Goal: Information Seeking & Learning: Find specific fact

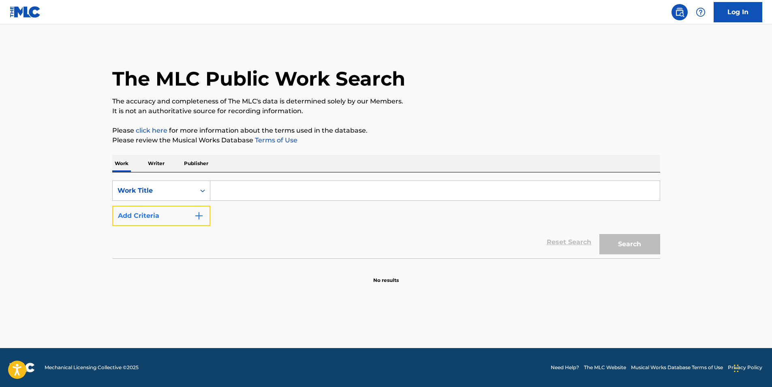
click at [131, 220] on button "Add Criteria" at bounding box center [161, 215] width 98 height 20
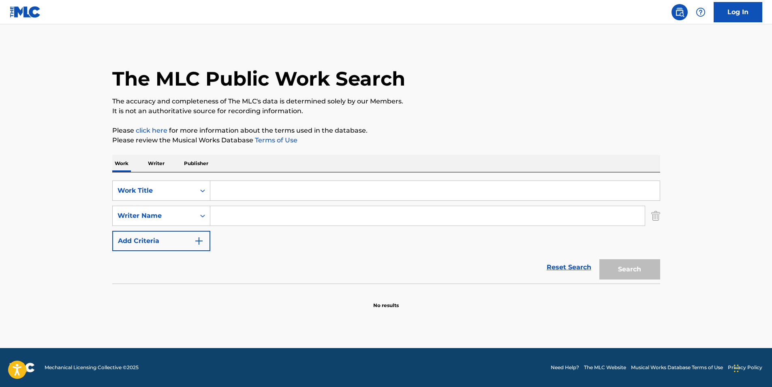
click at [219, 197] on input "Search Form" at bounding box center [434, 190] width 449 height 19
paste input "Forever"
type input "Forever"
drag, startPoint x: 257, startPoint y: 217, endPoint x: 266, endPoint y: 217, distance: 8.5
click at [257, 217] on input "Search Form" at bounding box center [427, 215] width 434 height 19
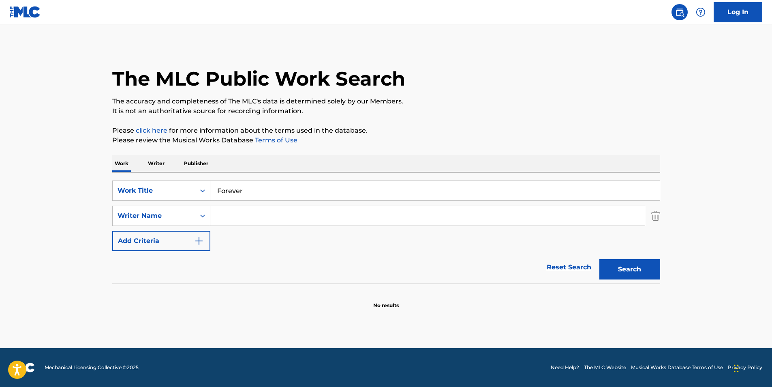
paste input "OT The Real"
click at [609, 272] on button "Search" at bounding box center [629, 269] width 61 height 20
drag, startPoint x: 297, startPoint y: 214, endPoint x: 110, endPoint y: 231, distance: 188.0
click at [71, 236] on main "The MLC Public Work Search The accuracy and completeness of The MLC's data is d…" at bounding box center [386, 185] width 772 height 323
paste input "Stephen Patrick Odel"
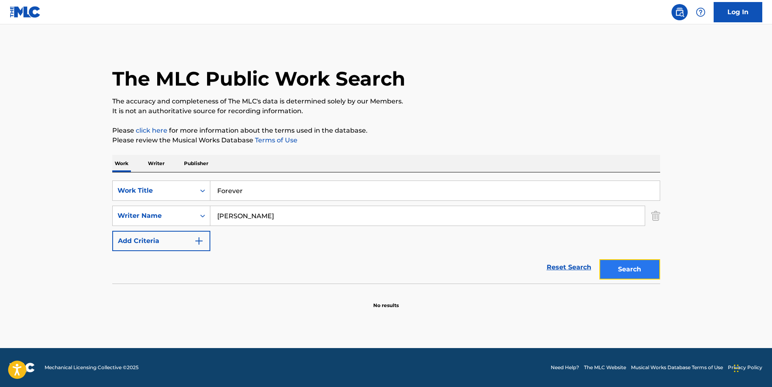
click at [618, 276] on button "Search" at bounding box center [629, 269] width 61 height 20
click at [262, 216] on input "Stephen Patrick Odell" at bounding box center [427, 215] width 434 height 19
click at [599, 259] on button "Search" at bounding box center [629, 269] width 61 height 20
click at [262, 216] on input "Stephen Odell" at bounding box center [427, 215] width 434 height 19
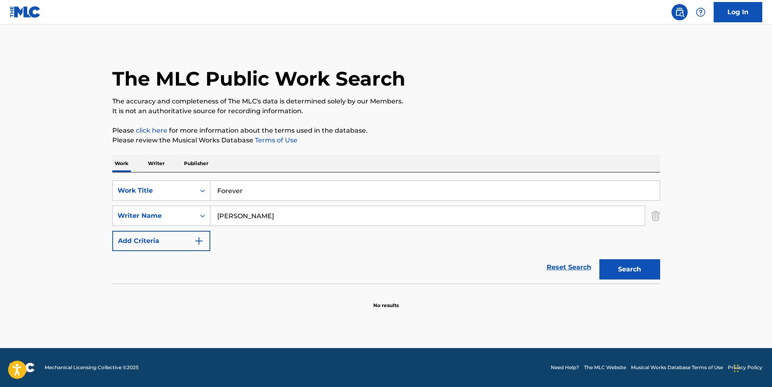
click at [262, 216] on input "Stephen Odell" at bounding box center [427, 215] width 434 height 19
click at [599, 259] on button "Search" at bounding box center [629, 269] width 61 height 20
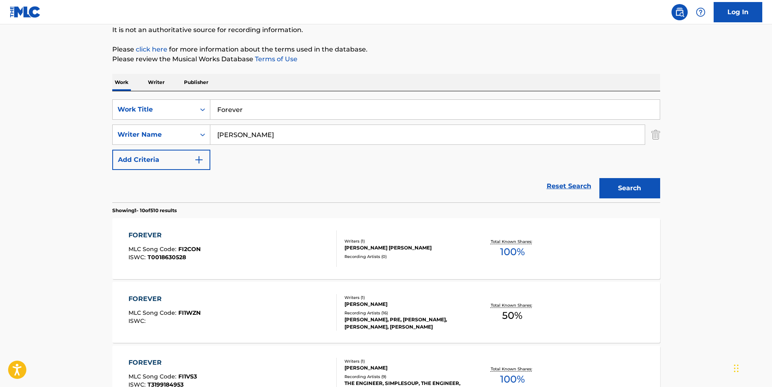
scroll to position [41, 0]
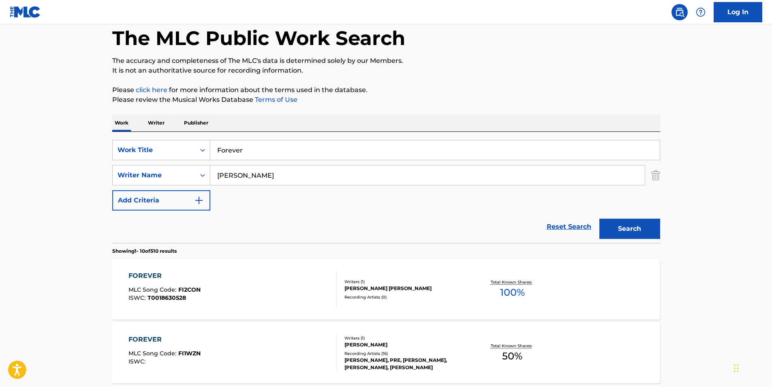
click at [257, 180] on input "Stephen" at bounding box center [427, 174] width 434 height 19
paste input "Stephen Patrick Odell"
drag, startPoint x: 301, startPoint y: 173, endPoint x: 255, endPoint y: 179, distance: 45.7
click at [255, 179] on input "Stephen Stephen Patrick Odell" at bounding box center [427, 174] width 434 height 19
click at [599, 218] on button "Search" at bounding box center [629, 228] width 61 height 20
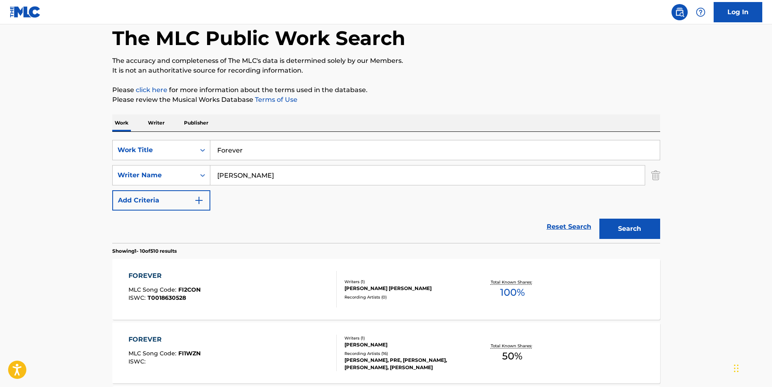
scroll to position [0, 0]
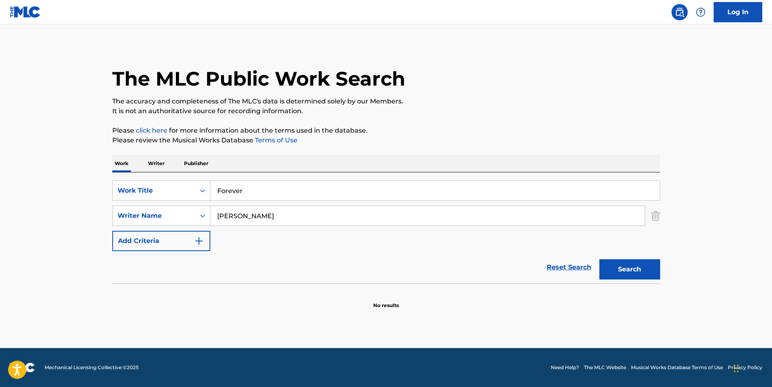
click at [251, 215] on input "Stephen Odell" at bounding box center [427, 215] width 434 height 19
type input "Stephen O dell"
click at [599, 259] on button "Search" at bounding box center [629, 269] width 61 height 20
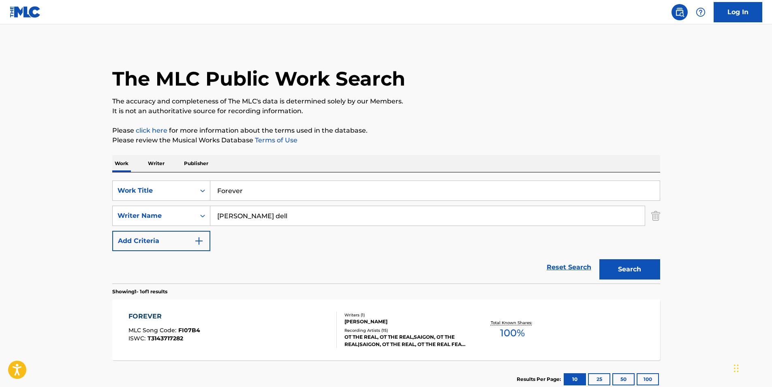
click at [312, 342] on div "FOREVER MLC Song Code : FI07B4 ISWC : T3143717282" at bounding box center [232, 329] width 208 height 36
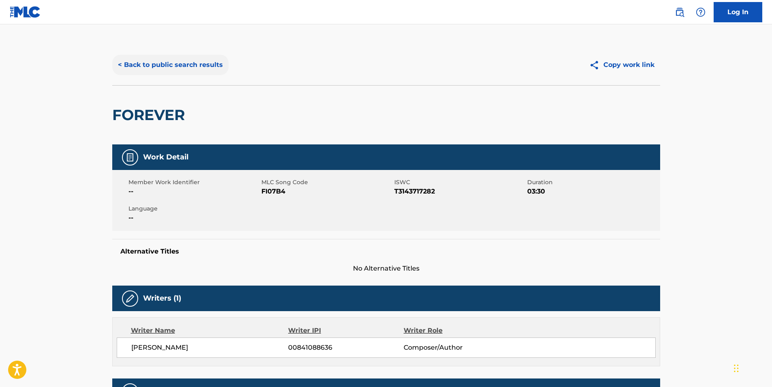
click at [159, 66] on button "< Back to public search results" at bounding box center [170, 65] width 116 height 20
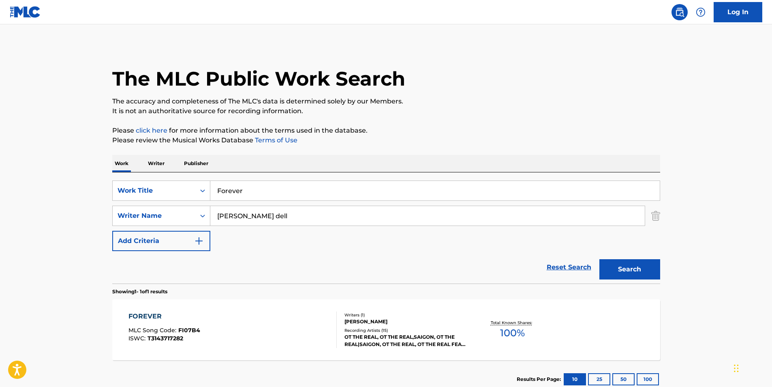
drag, startPoint x: 257, startPoint y: 187, endPoint x: 90, endPoint y: 82, distance: 197.9
click at [85, 187] on main "The MLC Public Work Search The accuracy and completeness of The MLC's data is d…" at bounding box center [386, 213] width 772 height 378
paste input "Her Unsober Ways"
type input "Her Unsober Ways"
drag, startPoint x: 338, startPoint y: 207, endPoint x: 149, endPoint y: 232, distance: 190.5
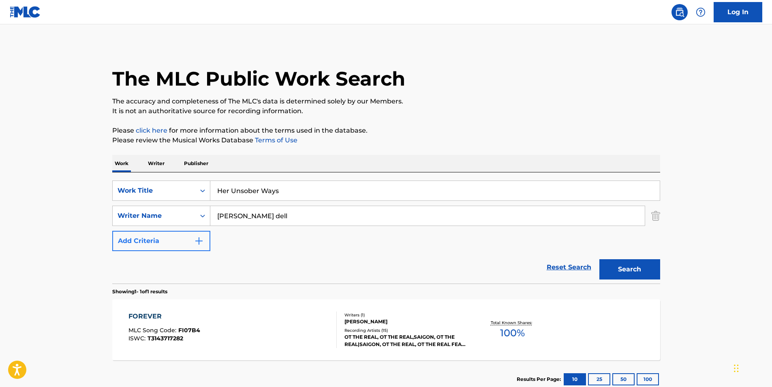
click at [149, 232] on div "SearchWithCriteria405a7209-df8b-4304-afe8-05a12a6196b8 Work Title Her Unsober W…" at bounding box center [386, 215] width 548 height 71
paste input "oilent Green"
click at [648, 265] on button "Search" at bounding box center [629, 269] width 61 height 20
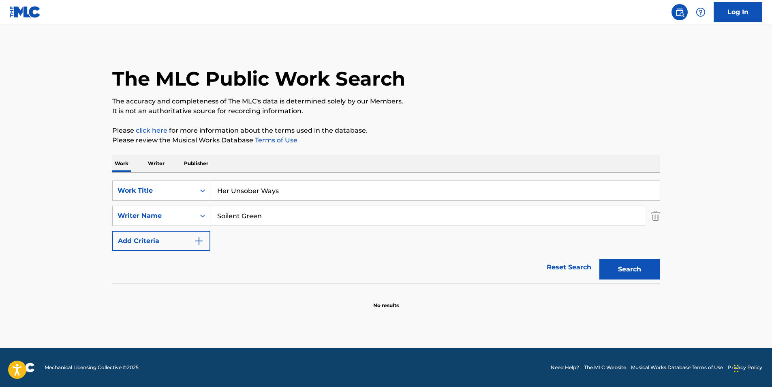
paste input "THOMAS BUCKLEY"
drag, startPoint x: 318, startPoint y: 218, endPoint x: 197, endPoint y: 229, distance: 121.3
click at [197, 229] on div "SearchWithCriteria405a7209-df8b-4304-afe8-05a12a6196b8 Work Title Her Unsober W…" at bounding box center [386, 215] width 548 height 71
click at [639, 272] on button "Search" at bounding box center [629, 269] width 61 height 20
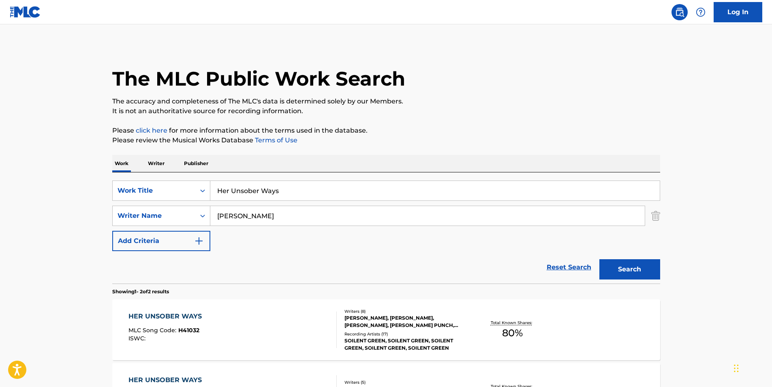
scroll to position [81, 0]
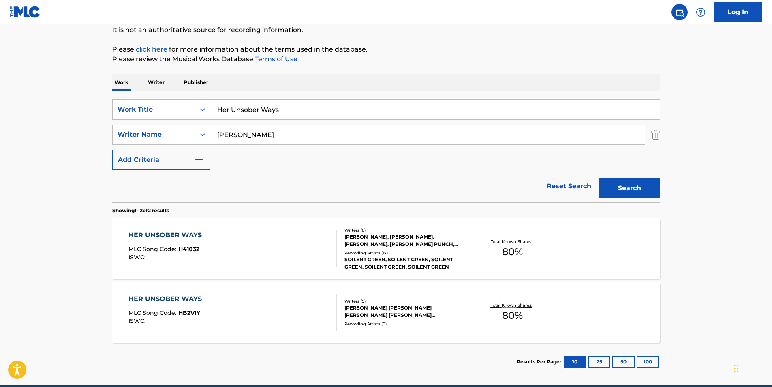
paste input "JAMES WILLIAMS"
click at [646, 188] on button "Search" at bounding box center [629, 188] width 61 height 20
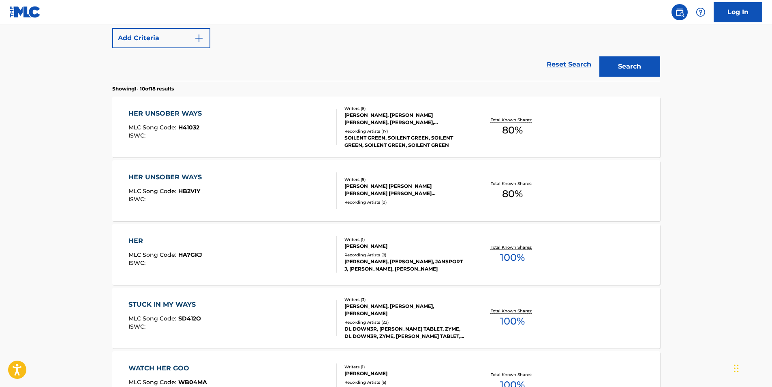
scroll to position [0, 0]
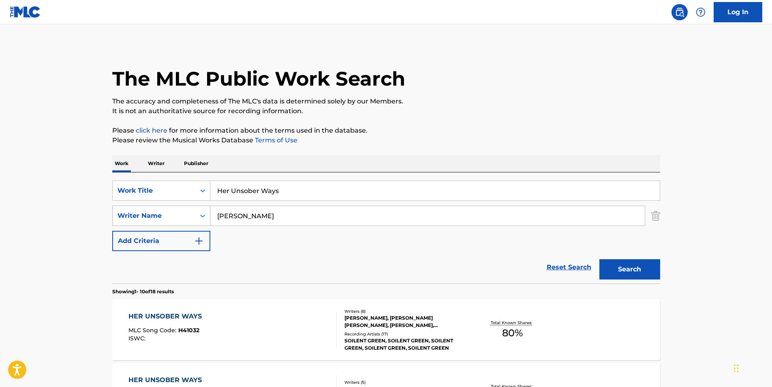
paste input "WILLIAM PATTON"
drag, startPoint x: 292, startPoint y: 214, endPoint x: 168, endPoint y: 216, distance: 124.0
click at [172, 214] on div "SearchWithCriteriac0a1aa85-bee6-4d76-9fdf-c83d2f803543 Writer Name WILLIAM PATT…" at bounding box center [386, 215] width 548 height 20
click at [643, 271] on button "Search" at bounding box center [629, 269] width 61 height 20
click at [337, 224] on input "WILLIAM PATTON" at bounding box center [427, 215] width 434 height 19
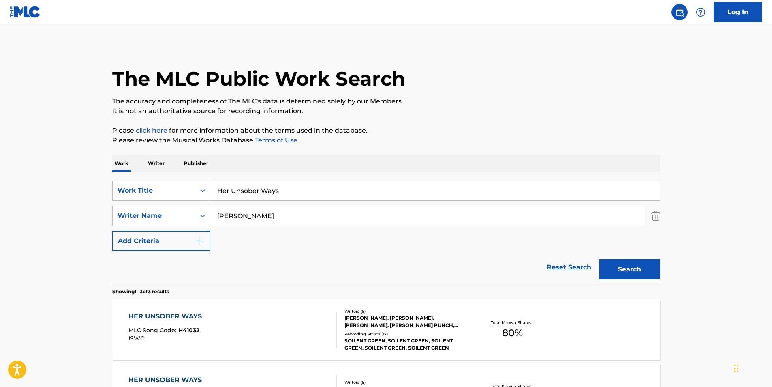
click at [314, 209] on input "WILLIAM PATTON" at bounding box center [427, 215] width 434 height 19
drag, startPoint x: 286, startPoint y: 221, endPoint x: 370, endPoint y: 257, distance: 91.9
click at [14, 210] on main "The MLC Public Work Search The accuracy and completeness of The MLC's data is d…" at bounding box center [386, 276] width 772 height 505
paste input "LOUIS FALGOUST II"
click at [618, 275] on button "Search" at bounding box center [629, 269] width 61 height 20
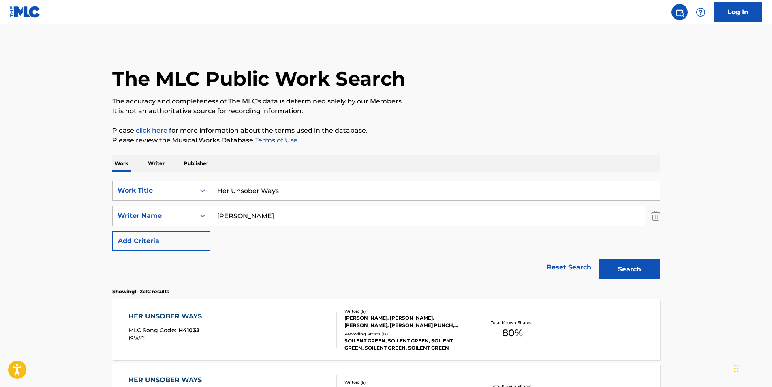
scroll to position [81, 0]
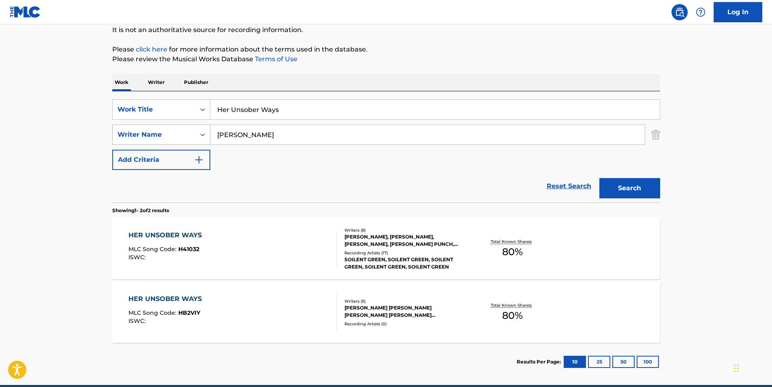
paste input "DONOVAN PUNCH"
drag, startPoint x: 306, startPoint y: 132, endPoint x: 148, endPoint y: 135, distance: 157.3
click at [140, 135] on div "SearchWithCriteriac0a1aa85-bee6-4d76-9fdf-c83d2f803543 Writer Name DONOVAN PUNCH" at bounding box center [386, 134] width 548 height 20
type input "DONOVAN PUNCH"
click at [646, 189] on button "Search" at bounding box center [629, 188] width 61 height 20
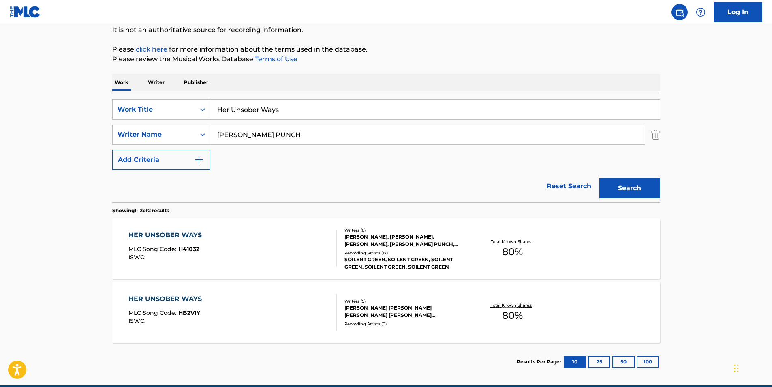
click at [193, 262] on div "HER UNSOBER WAYS MLC Song Code : H41032 ISWC :" at bounding box center [166, 248] width 77 height 36
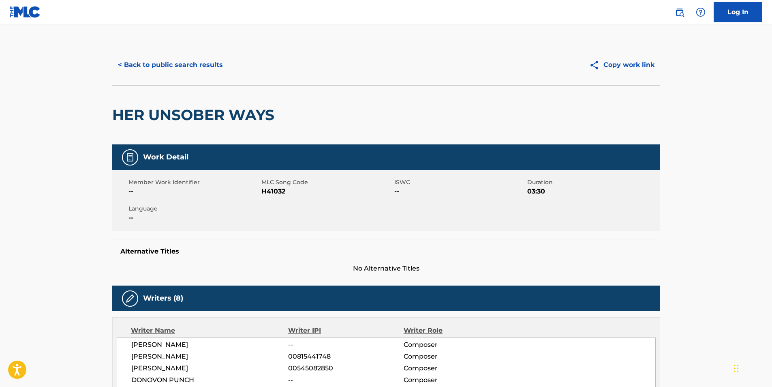
click at [276, 193] on span "H41032" at bounding box center [326, 191] width 131 height 10
copy span "H41032"
click at [161, 62] on button "< Back to public search results" at bounding box center [170, 65] width 116 height 20
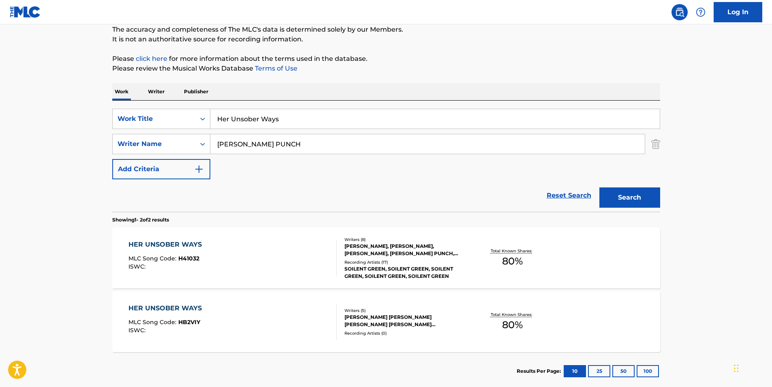
click at [191, 329] on div "ISWC :" at bounding box center [166, 330] width 77 height 6
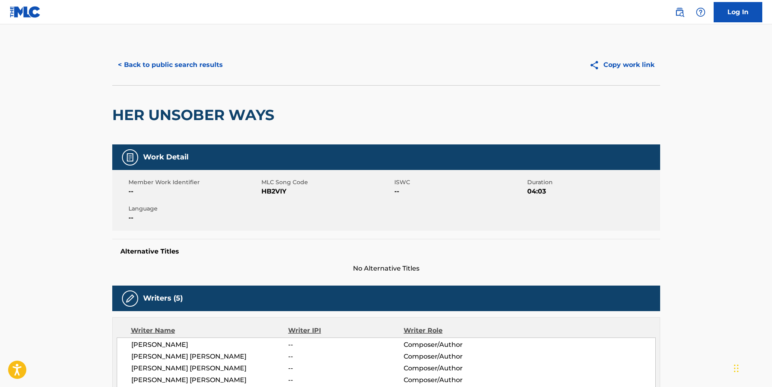
click at [270, 189] on span "HB2VIY" at bounding box center [326, 191] width 131 height 10
copy span "HB2VIY"
click at [196, 61] on button "< Back to public search results" at bounding box center [170, 65] width 116 height 20
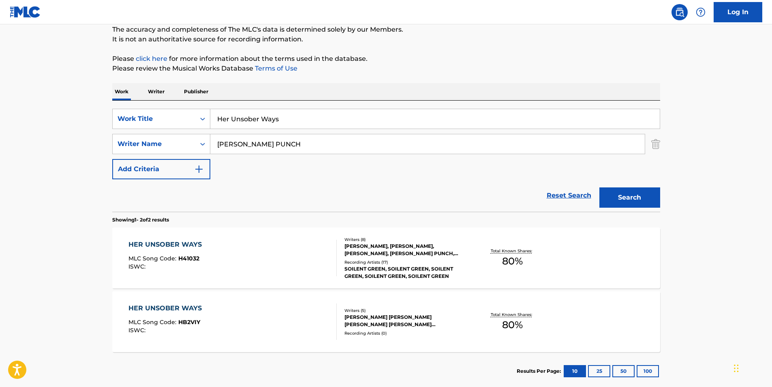
drag, startPoint x: 254, startPoint y: 117, endPoint x: 100, endPoint y: 117, distance: 154.4
click at [100, 117] on main "The MLC Public Work Search The accuracy and completeness of The MLC's data is d…" at bounding box center [386, 173] width 772 height 441
paste input "Dream Visitor"
type input "Dream Visitor"
drag, startPoint x: 302, startPoint y: 148, endPoint x: 172, endPoint y: 157, distance: 130.0
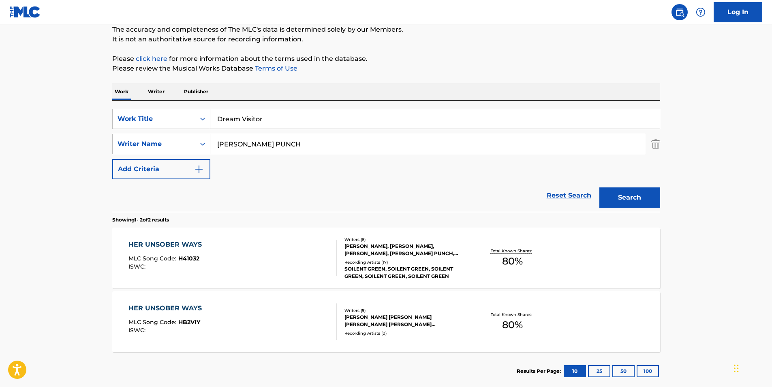
click at [172, 157] on div "SearchWithCriteria405a7209-df8b-4304-afe8-05a12a6196b8 Work Title Dream Visitor…" at bounding box center [386, 144] width 548 height 71
paste input "Massage Music"
click at [636, 198] on button "Search" at bounding box center [629, 197] width 61 height 20
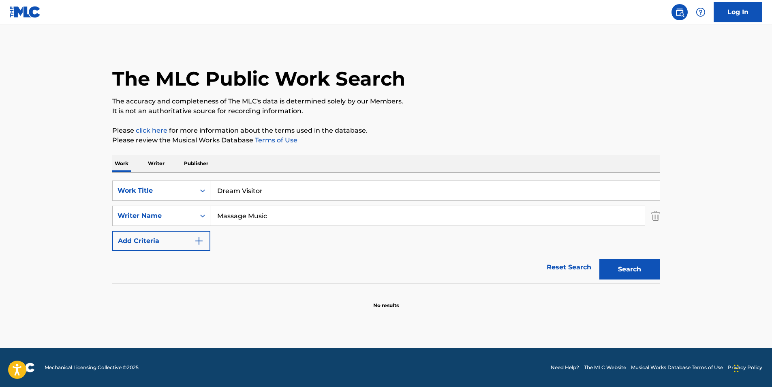
drag, startPoint x: 300, startPoint y: 219, endPoint x: 289, endPoint y: 177, distance: 43.3
click at [78, 223] on main "The MLC Public Work Search The accuracy and completeness of The MLC's data is d…" at bounding box center [386, 185] width 772 height 323
paste input "Ben Tavera King"
type input "Ben Tavera King"
click at [632, 267] on button "Search" at bounding box center [629, 269] width 61 height 20
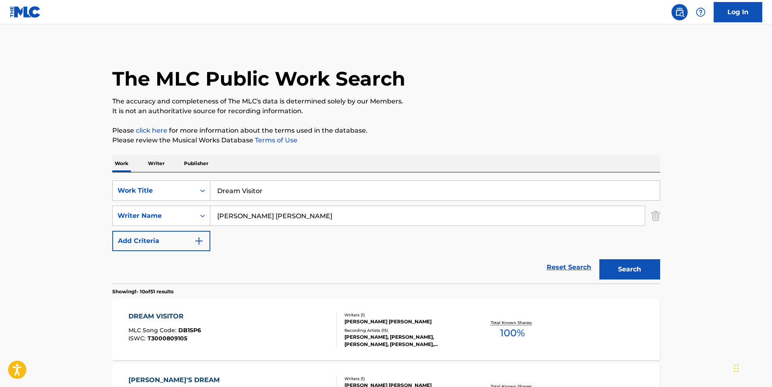
click at [160, 308] on div "DREAM VISITOR MLC Song Code : DB1SP6 ISWC : T3000809105 Writers ( 1 ) BEN TAVER…" at bounding box center [386, 329] width 548 height 61
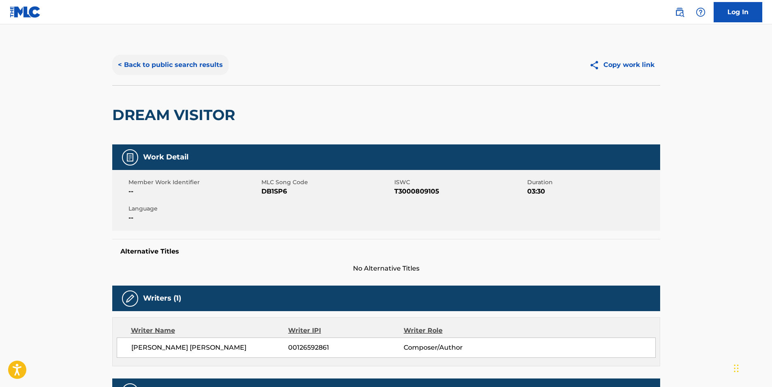
click at [179, 55] on button "< Back to public search results" at bounding box center [170, 65] width 116 height 20
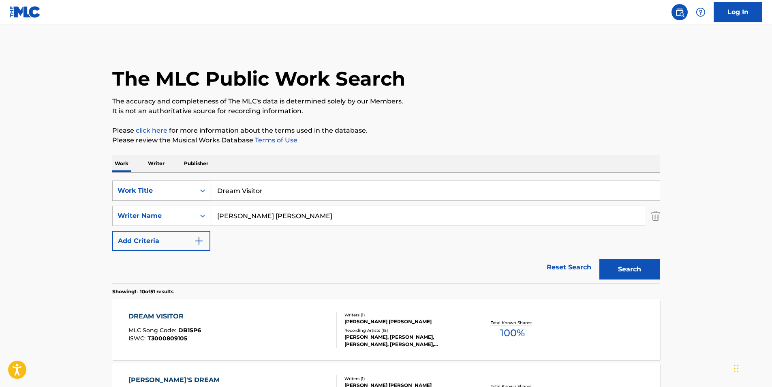
drag, startPoint x: 301, startPoint y: 191, endPoint x: 175, endPoint y: 191, distance: 126.4
click at [175, 191] on div "SearchWithCriteria405a7209-df8b-4304-afe8-05a12a6196b8 Work Title Dream Visitor" at bounding box center [386, 190] width 548 height 20
paste input "Baltimore Strangle"
type input "Baltimore Strangler"
drag, startPoint x: 239, startPoint y: 207, endPoint x: 135, endPoint y: 214, distance: 103.5
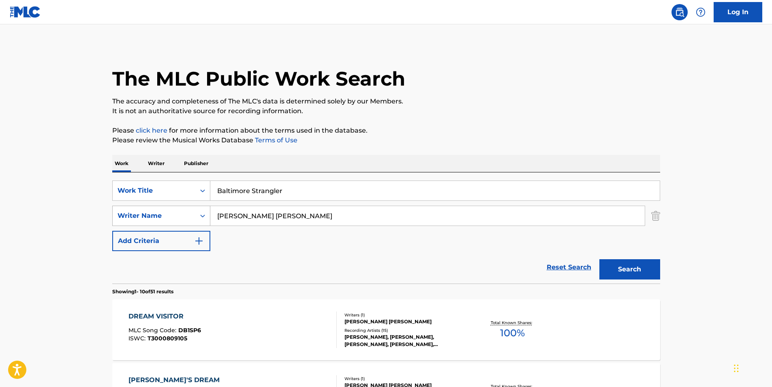
click at [135, 214] on div "SearchWithCriteriac0a1aa85-bee6-4d76-9fdf-c83d2f803543 Writer Name Ben Tavera K…" at bounding box center [386, 215] width 548 height 20
paste input "Pig Destroyer"
click at [617, 265] on button "Search" at bounding box center [629, 269] width 61 height 20
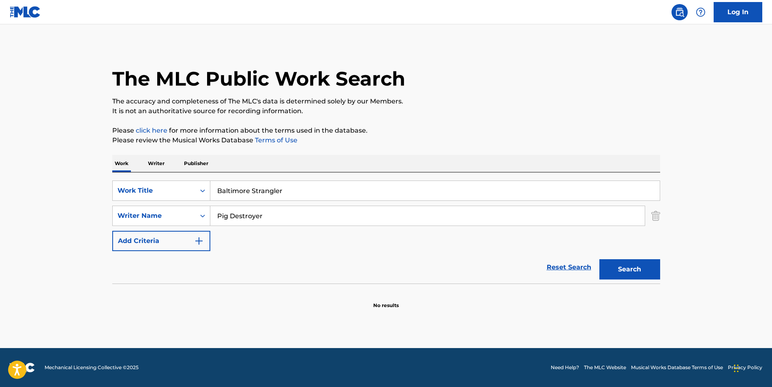
drag, startPoint x: 165, startPoint y: 220, endPoint x: 0, endPoint y: 214, distance: 165.0
click at [0, 215] on html "Accessibility Screen-Reader Guide, Feedback, and Issue Reporting | New window 0…" at bounding box center [386, 193] width 772 height 387
paste input "JOSEPH HULL"
click at [599, 259] on button "Search" at bounding box center [629, 269] width 61 height 20
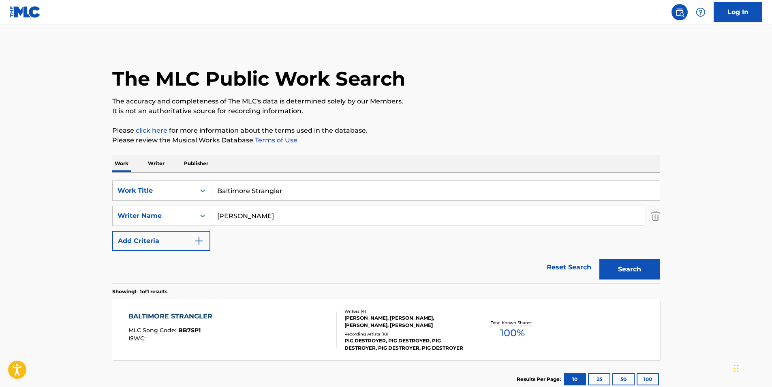
paste input "R HAYES"
drag, startPoint x: 278, startPoint y: 217, endPoint x: 184, endPoint y: 226, distance: 94.0
click at [184, 226] on div "SearchWithCriteria405a7209-df8b-4304-afe8-05a12a6196b8 Work Title Baltimore Str…" at bounding box center [386, 215] width 548 height 71
click at [626, 266] on button "Search" at bounding box center [629, 269] width 61 height 20
click at [280, 216] on input "J R HAYES" at bounding box center [427, 215] width 434 height 19
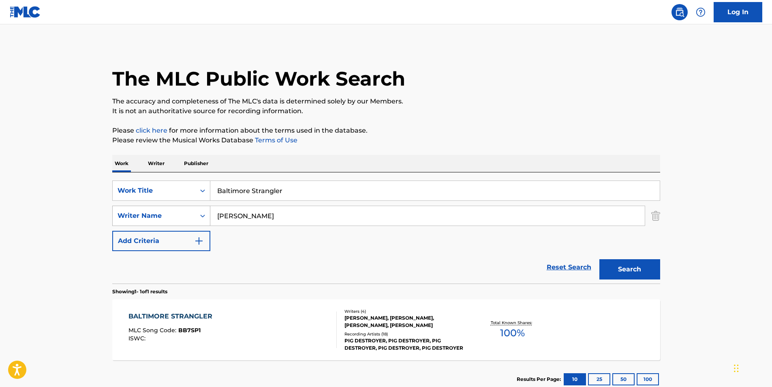
drag, startPoint x: 280, startPoint y: 216, endPoint x: 165, endPoint y: 216, distance: 115.9
click at [165, 216] on div "SearchWithCriteriac0a1aa85-bee6-4d76-9fdf-c83d2f803543 Writer Name J R HAYES" at bounding box center [386, 215] width 548 height 20
paste input "BLAKE HARRISON"
click at [609, 278] on button "Search" at bounding box center [629, 269] width 61 height 20
drag, startPoint x: 298, startPoint y: 218, endPoint x: 148, endPoint y: 221, distance: 150.0
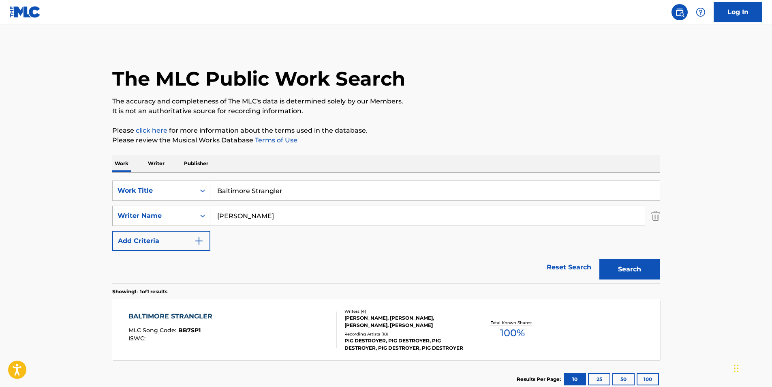
click at [148, 221] on div "SearchWithCriteriac0a1aa85-bee6-4d76-9fdf-c83d2f803543 Writer Name BLAKE HARRIS…" at bounding box center [386, 215] width 548 height 20
paste input "ADAM JARVIS"
type input "ADAM JARVIS"
click at [625, 265] on button "Search" at bounding box center [629, 269] width 61 height 20
click at [177, 328] on span "MLC Song Code :" at bounding box center [153, 329] width 50 height 7
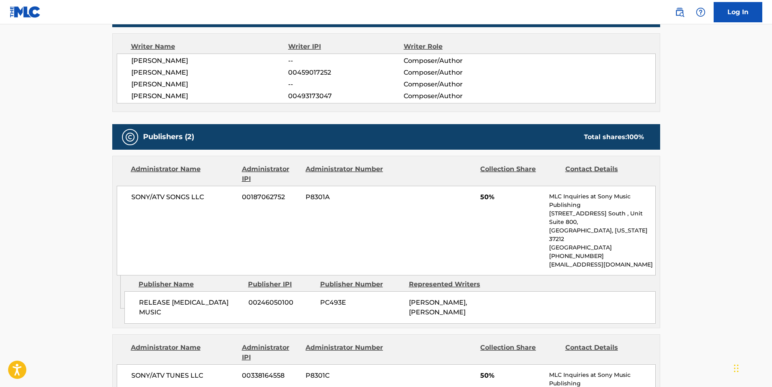
scroll to position [41, 0]
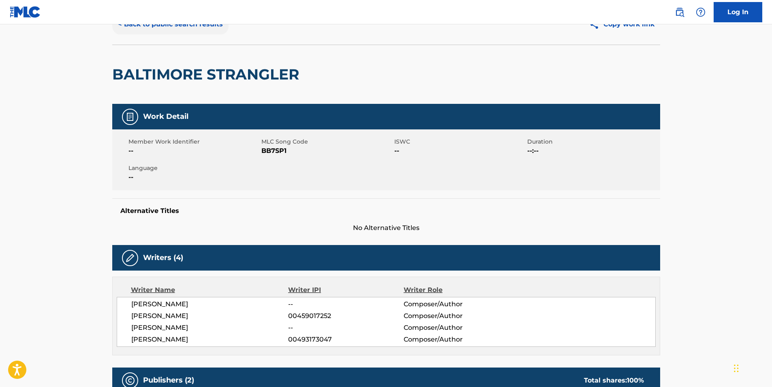
click at [134, 31] on button "< Back to public search results" at bounding box center [170, 24] width 116 height 20
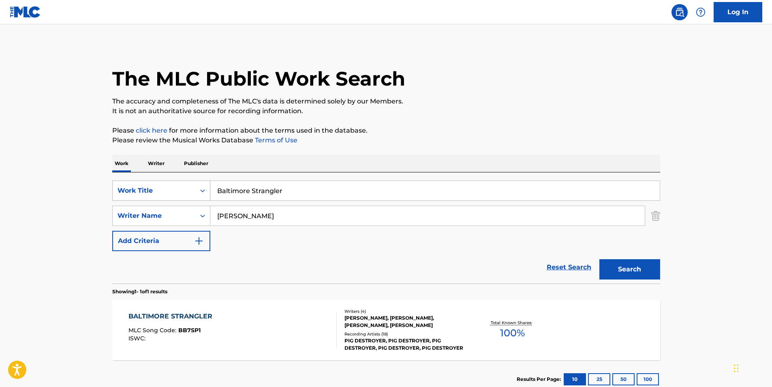
drag, startPoint x: 316, startPoint y: 197, endPoint x: 165, endPoint y: 197, distance: 151.6
click at [165, 197] on div "SearchWithCriteria405a7209-df8b-4304-afe8-05a12a6196b8 Work Title Baltimore Str…" at bounding box center [386, 190] width 548 height 20
paste input "Turning over the Question"
type input "Turning over the Question"
drag, startPoint x: 283, startPoint y: 215, endPoint x: 86, endPoint y: 237, distance: 198.5
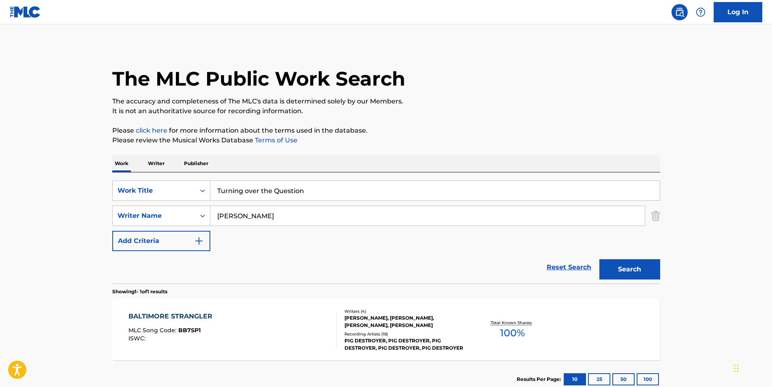
click at [83, 235] on main "The MLC Public Work Search The accuracy and completeness of The MLC's data is d…" at bounding box center [386, 213] width 772 height 378
paste input "The inner Harmonies"
click at [614, 270] on button "Search" at bounding box center [629, 269] width 61 height 20
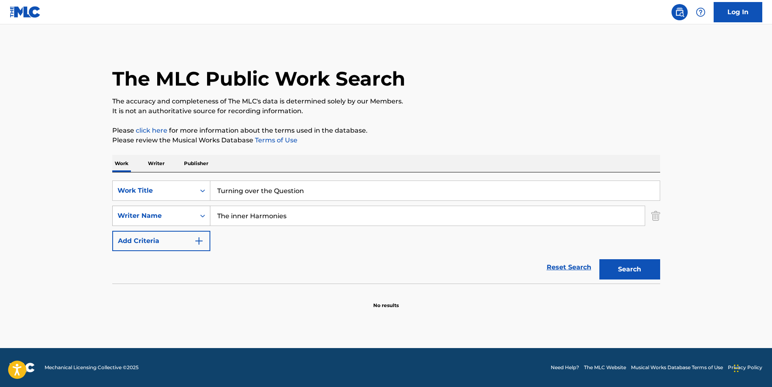
paste input "Ben Tavera King"
drag, startPoint x: 295, startPoint y: 221, endPoint x: 172, endPoint y: 224, distance: 123.6
click at [172, 224] on div "SearchWithCriteriac0a1aa85-bee6-4d76-9fdf-c83d2f803543 Writer Name Ben Tavera K…" at bounding box center [386, 215] width 548 height 20
type input "Ben Tavera King"
click at [632, 263] on button "Search" at bounding box center [629, 269] width 61 height 20
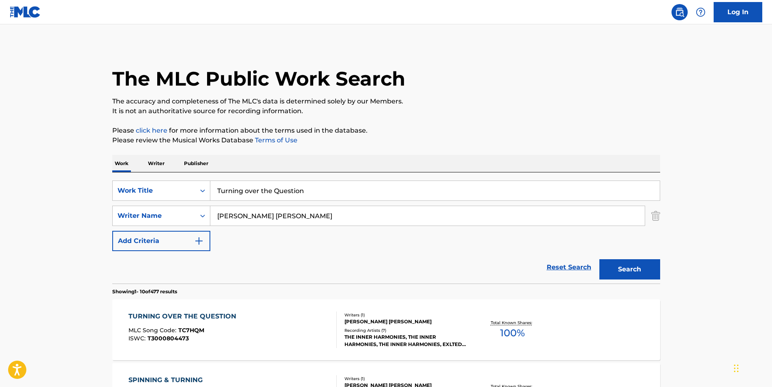
click at [160, 327] on span "MLC Song Code :" at bounding box center [153, 329] width 50 height 7
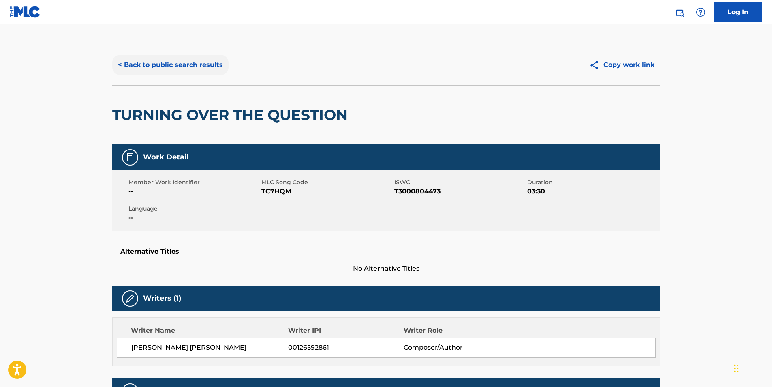
click at [160, 60] on button "< Back to public search results" at bounding box center [170, 65] width 116 height 20
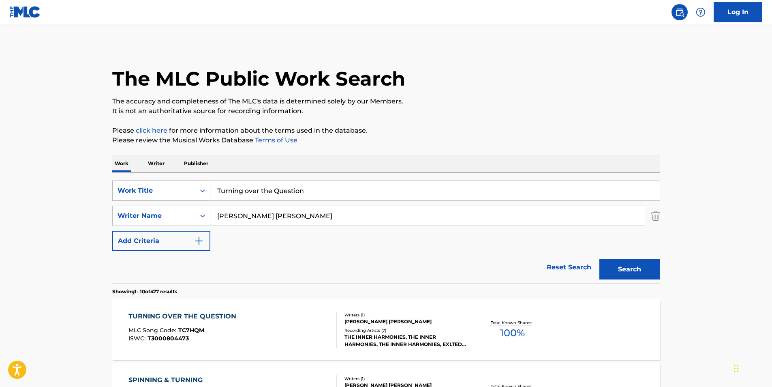
drag, startPoint x: 316, startPoint y: 195, endPoint x: 160, endPoint y: 195, distance: 156.4
click at [160, 195] on div "SearchWithCriteria405a7209-df8b-4304-afe8-05a12a6196b8 Work Title Turning over …" at bounding box center [386, 190] width 548 height 20
paste input "Heathen Temple"
type input "Heathen Temple"
drag, startPoint x: 302, startPoint y: 216, endPoint x: 197, endPoint y: 217, distance: 105.0
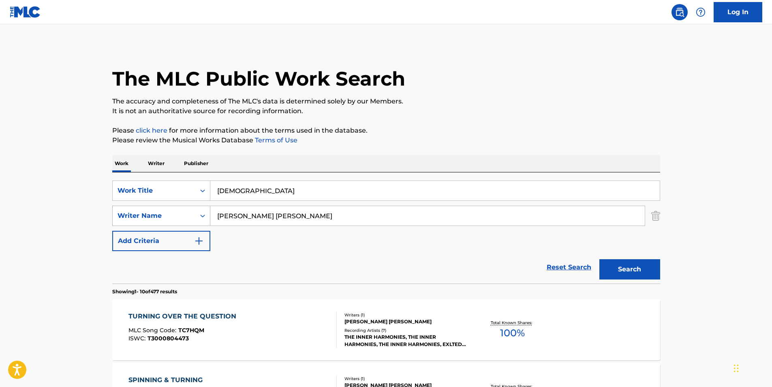
click at [197, 217] on div "SearchWithCriteriac0a1aa85-bee6-4d76-9fdf-c83d2f803543 Writer Name Ben Tavera K…" at bounding box center [386, 215] width 548 height 20
paste input "Pig Destroyer"
click at [650, 272] on button "Search" at bounding box center [629, 269] width 61 height 20
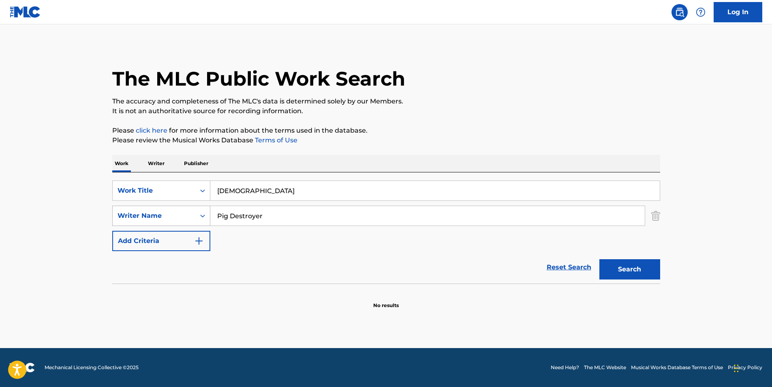
drag, startPoint x: 282, startPoint y: 222, endPoint x: 153, endPoint y: 224, distance: 128.9
click at [145, 223] on div "SearchWithCriteriac0a1aa85-bee6-4d76-9fdf-c83d2f803543 Writer Name Pig Destroyer" at bounding box center [386, 215] width 548 height 20
paste input "J R HAYES"
click at [635, 261] on button "Search" at bounding box center [629, 269] width 61 height 20
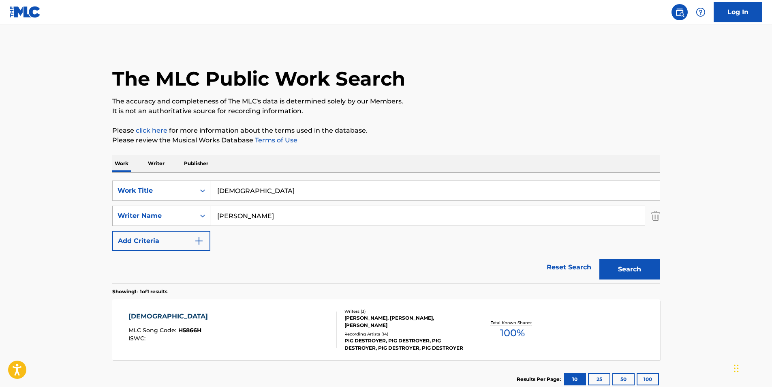
drag, startPoint x: 308, startPoint y: 216, endPoint x: 171, endPoint y: 221, distance: 136.7
click at [171, 221] on div "SearchWithCriteriac0a1aa85-bee6-4d76-9fdf-c83d2f803543 Writer Name J R HAYES" at bounding box center [386, 215] width 548 height 20
paste input "BRIAN HARVEY"
click at [618, 270] on button "Search" at bounding box center [629, 269] width 61 height 20
paste input "JOSEPH HULL"
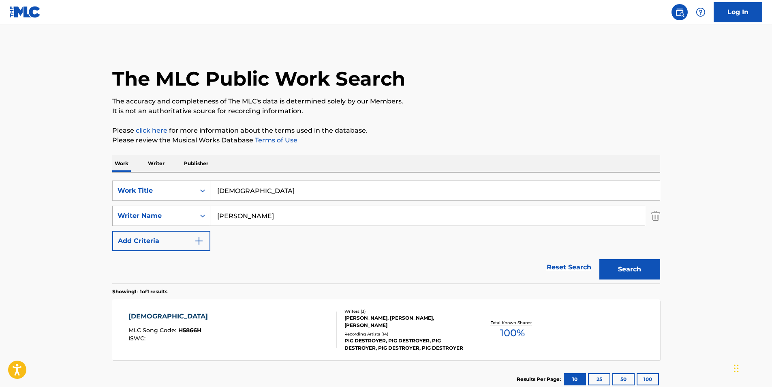
drag, startPoint x: 252, startPoint y: 212, endPoint x: 140, endPoint y: 221, distance: 112.2
click at [140, 221] on div "SearchWithCriteriac0a1aa85-bee6-4d76-9fdf-c83d2f803543 Writer Name JOSEPH HULL" at bounding box center [386, 215] width 548 height 20
type input "JOSEPH HULL"
click at [627, 271] on button "Search" at bounding box center [629, 269] width 61 height 20
click at [228, 309] on div "HEATHEN TEMPLE MLC Song Code : H5866H ISWC : Writers ( 3 ) J R HAYES, JOSEPH HU…" at bounding box center [386, 329] width 548 height 61
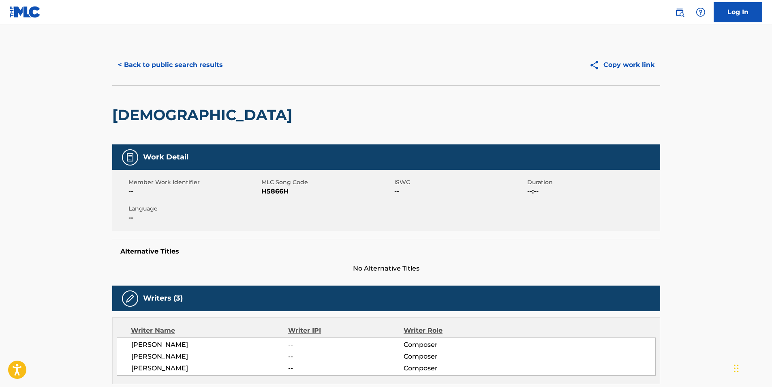
click at [277, 190] on span "H5866H" at bounding box center [326, 191] width 131 height 10
copy span "H5866H"
click at [163, 62] on button "< Back to public search results" at bounding box center [170, 65] width 116 height 20
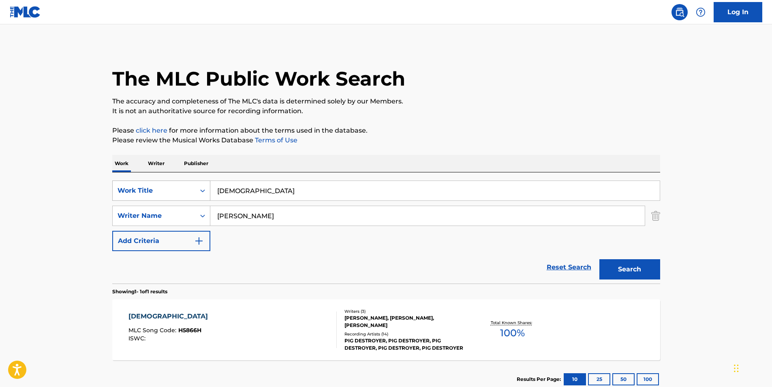
paste input "LEGEND"
drag, startPoint x: 282, startPoint y: 190, endPoint x: 136, endPoint y: 198, distance: 146.1
click at [136, 198] on div "SearchWithCriteria405a7209-df8b-4304-afe8-05a12a6196b8 Work Title Heathen Temple" at bounding box center [386, 190] width 548 height 20
type input "LEGEND"
drag, startPoint x: 269, startPoint y: 210, endPoint x: 177, endPoint y: 222, distance: 92.0
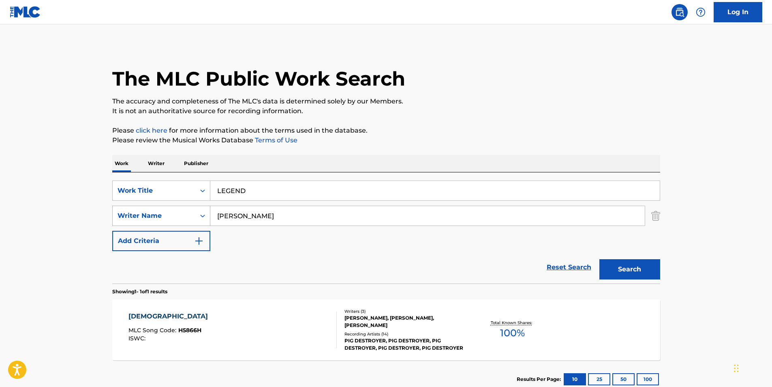
click at [177, 222] on div "SearchWithCriteriac0a1aa85-bee6-4d76-9fdf-c83d2f803543 Writer Name JOSEPH HULL" at bounding box center [386, 215] width 548 height 20
paste input "V Don & Dark Lo"
click at [629, 261] on button "Search" at bounding box center [629, 269] width 61 height 20
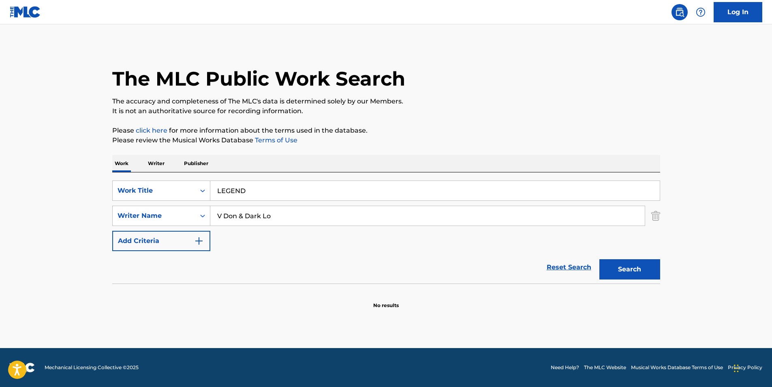
click at [300, 225] on div "SearchWithCriteria405a7209-df8b-4304-afe8-05a12a6196b8 Work Title LEGEND Search…" at bounding box center [386, 215] width 548 height 71
click at [293, 218] on input "V Don & Dark Lo" at bounding box center [427, 215] width 434 height 19
drag, startPoint x: 293, startPoint y: 218, endPoint x: 200, endPoint y: 228, distance: 92.9
click at [200, 228] on div "SearchWithCriteria405a7209-df8b-4304-afe8-05a12a6196b8 Work Title LEGEND Search…" at bounding box center [386, 215] width 548 height 71
paste input "Tivon Key"
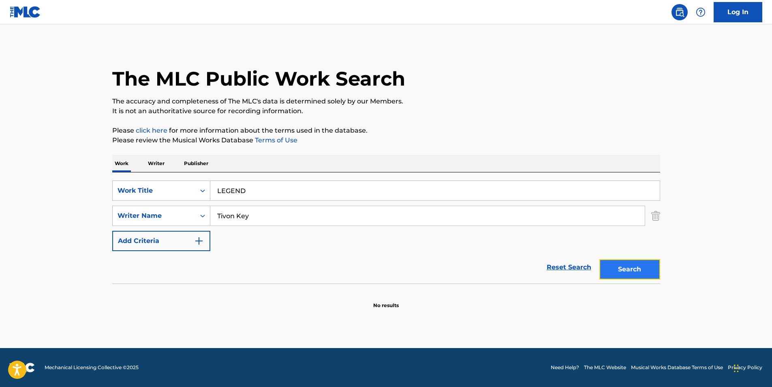
click at [632, 269] on button "Search" at bounding box center [629, 269] width 61 height 20
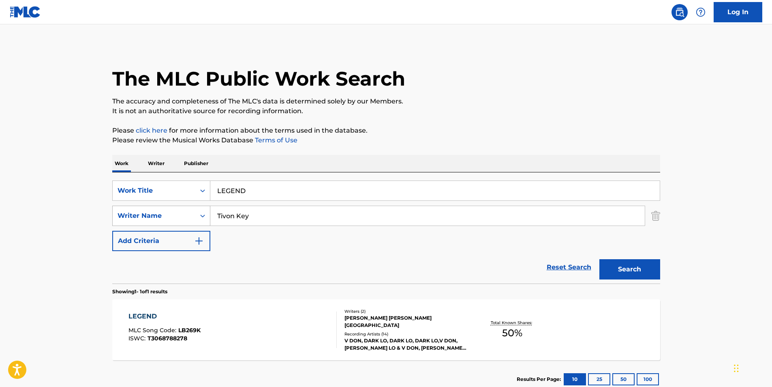
drag, startPoint x: 306, startPoint y: 217, endPoint x: 147, endPoint y: 223, distance: 159.4
click at [147, 223] on div "SearchWithCriteriac0a1aa85-bee6-4d76-9fdf-c83d2f803543 Writer Name Tivon Key" at bounding box center [386, 215] width 548 height 20
paste input "Charles Sall"
type input "Charles Salley"
click at [624, 267] on button "Search" at bounding box center [629, 269] width 61 height 20
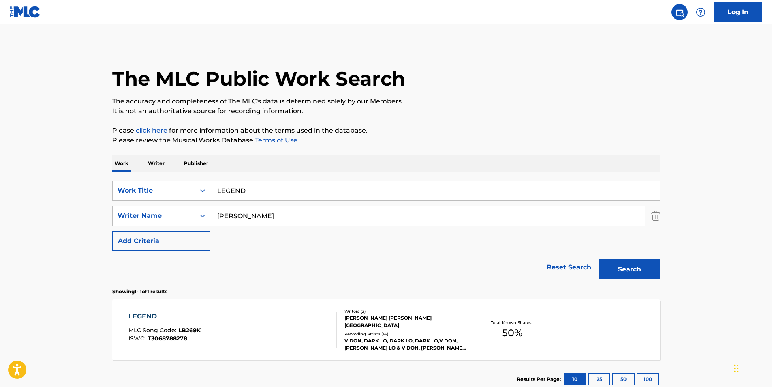
click at [273, 335] on div "LEGEND MLC Song Code : LB269K ISWC : T3068788278" at bounding box center [232, 329] width 208 height 36
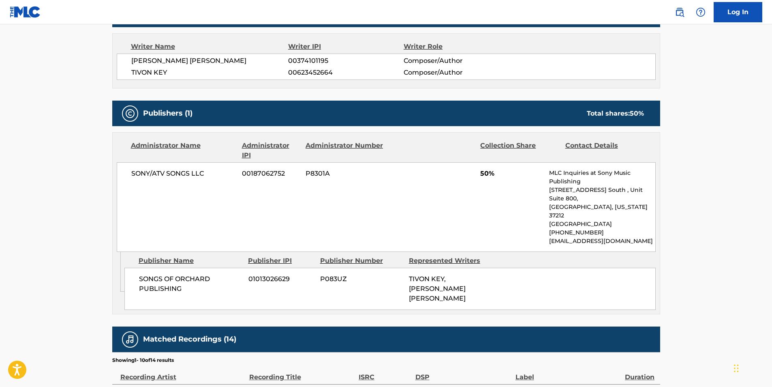
scroll to position [324, 0]
